Goal: Information Seeking & Learning: Learn about a topic

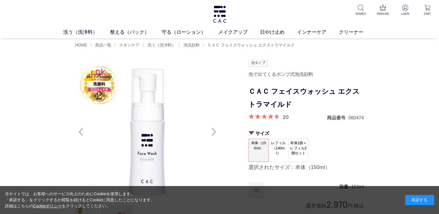
click at [216, 130] on div "Next slide" at bounding box center [214, 131] width 12 height 23
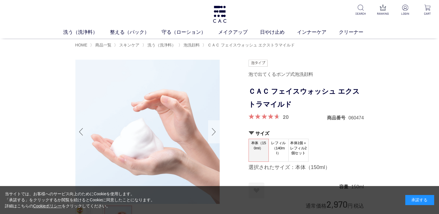
click at [216, 130] on div "Next slide" at bounding box center [214, 131] width 12 height 23
click at [216, 131] on div "Next slide" at bounding box center [214, 131] width 12 height 23
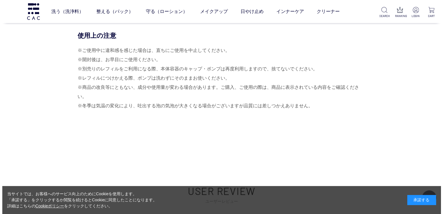
scroll to position [4671, 0]
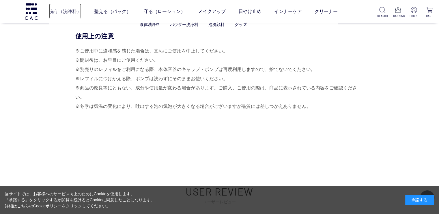
click at [49, 14] on link "洗う（洗浄料）" at bounding box center [65, 11] width 32 height 16
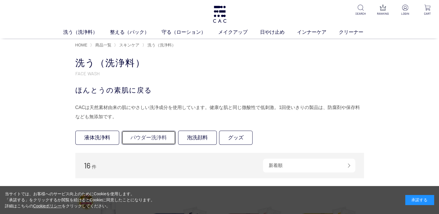
click at [139, 132] on link "パウダー洗浄料" at bounding box center [148, 138] width 54 height 14
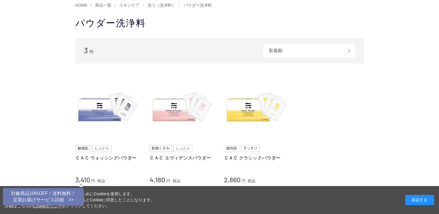
scroll to position [29, 0]
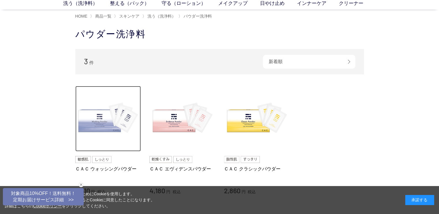
click at [104, 86] on img at bounding box center [108, 119] width 66 height 66
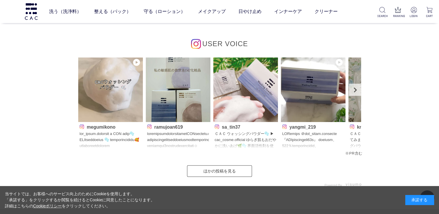
scroll to position [2710, 0]
click at [34, 12] on img at bounding box center [31, 11] width 14 height 16
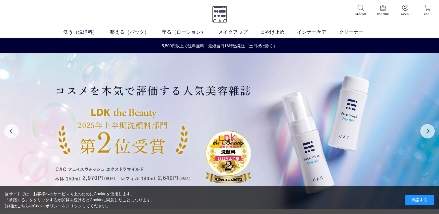
click at [218, 14] on img at bounding box center [219, 14] width 15 height 17
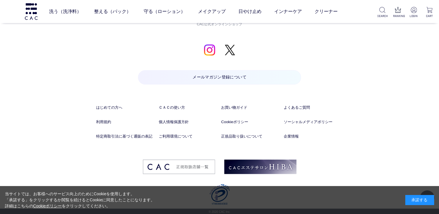
scroll to position [2858, 0]
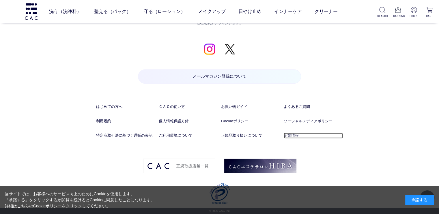
click at [292, 136] on link "企業情報" at bounding box center [312, 136] width 59 height 6
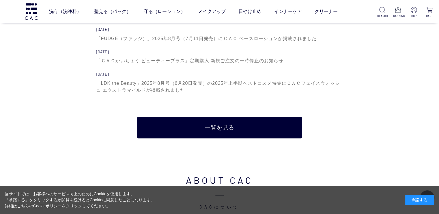
scroll to position [1820, 0]
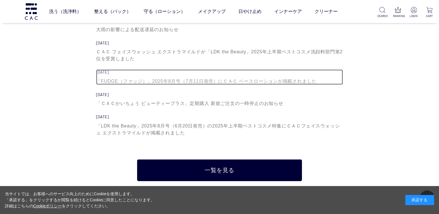
click at [289, 82] on div "「FUDGE（ファッジ）」2025年8月号（7月11日発売）にＣＡＣ ベースローションが掲載されました" at bounding box center [219, 81] width 247 height 7
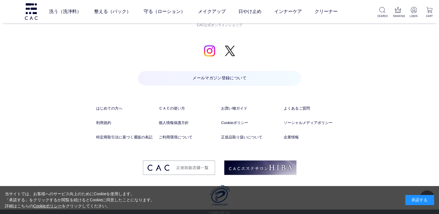
scroll to position [834, 0]
